Goal: Transaction & Acquisition: Purchase product/service

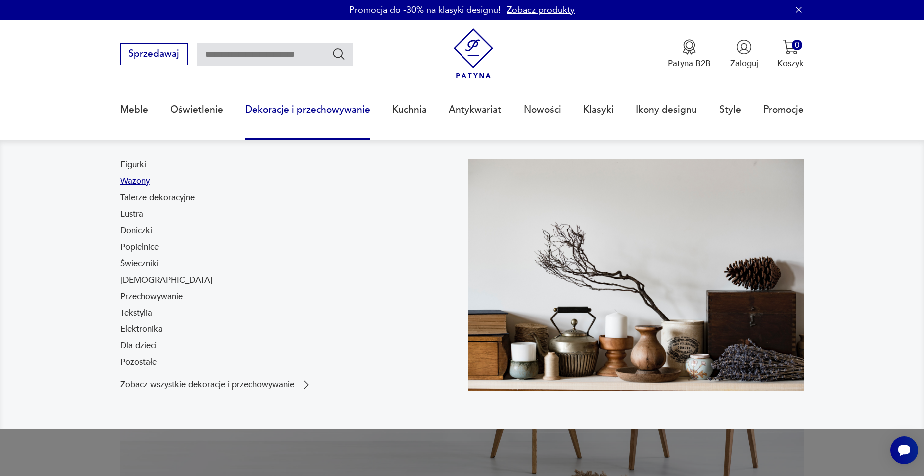
click at [138, 181] on link "Wazony" at bounding box center [134, 182] width 29 height 12
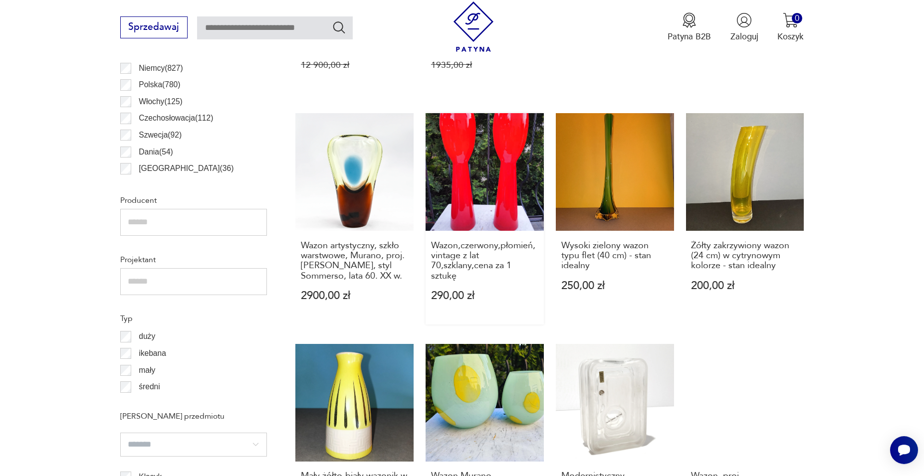
scroll to position [643, 0]
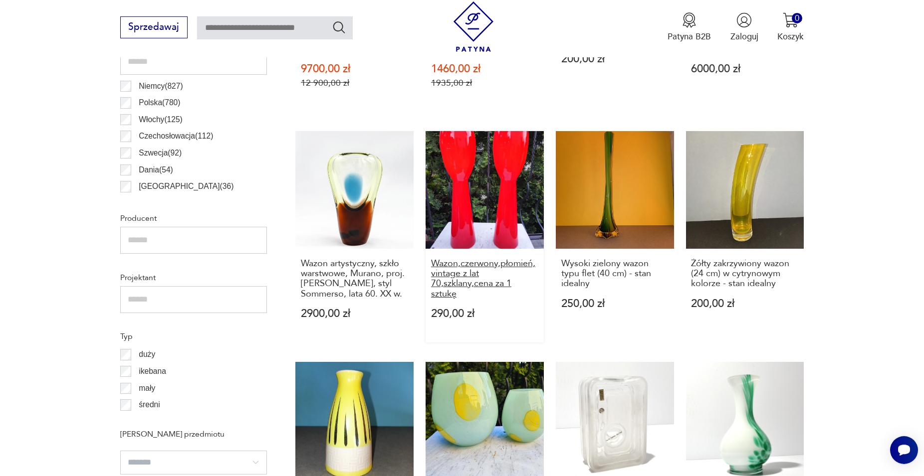
click at [473, 260] on h3 "Wazon,czerwony,płomień,vintage z lat 70,szklany,cena za 1 sztukę" at bounding box center [484, 279] width 107 height 41
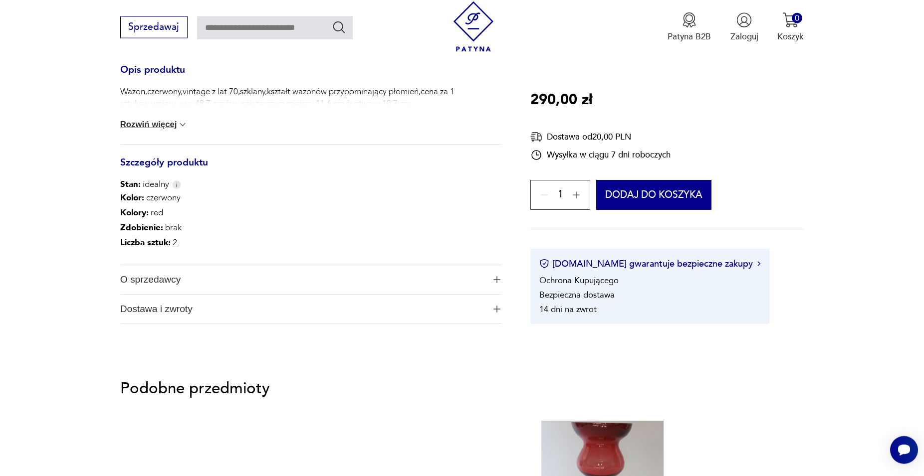
scroll to position [487, 0]
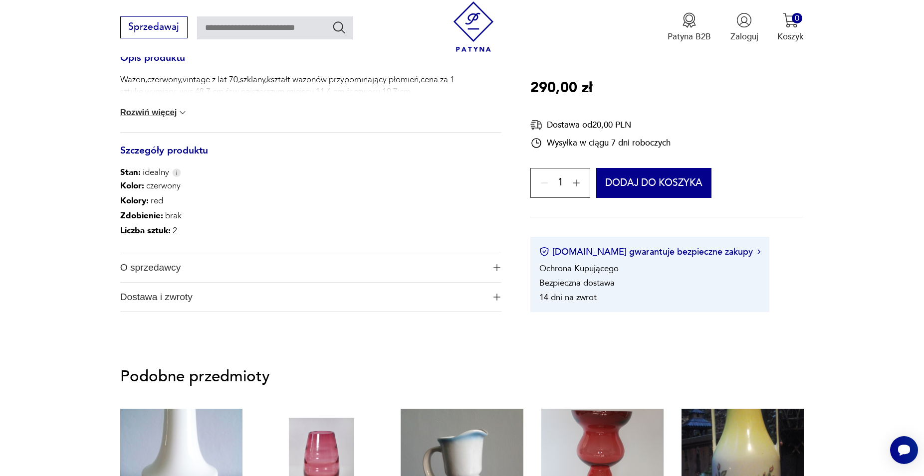
click at [171, 117] on button "Rozwiń więcej" at bounding box center [154, 113] width 68 height 10
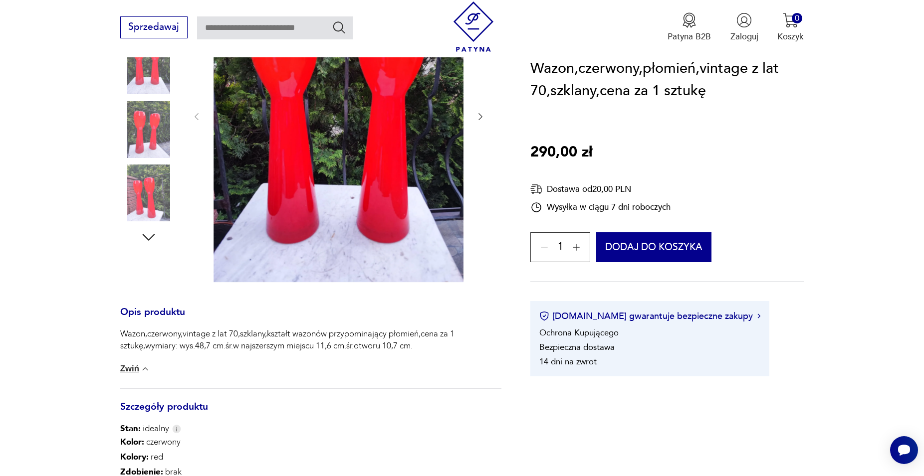
scroll to position [29, 0]
